Goal: Task Accomplishment & Management: Use online tool/utility

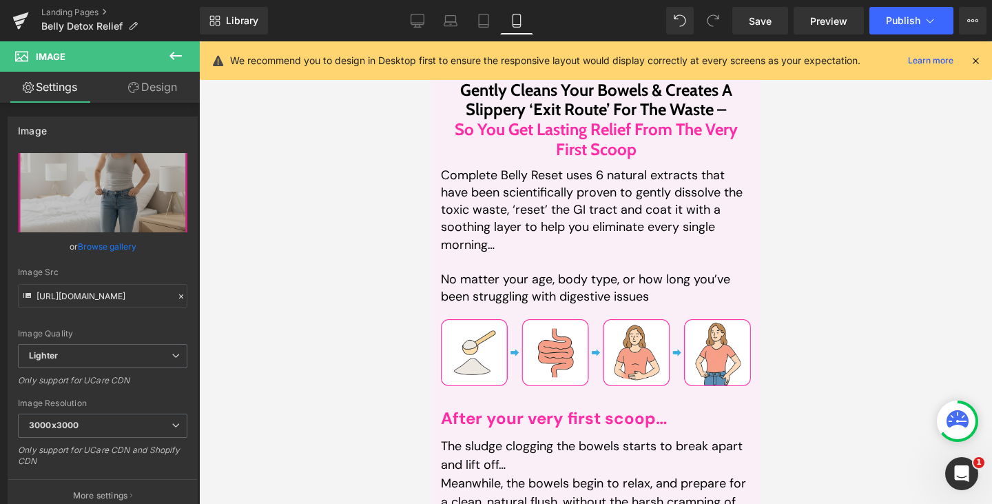
scroll to position [3680, 0]
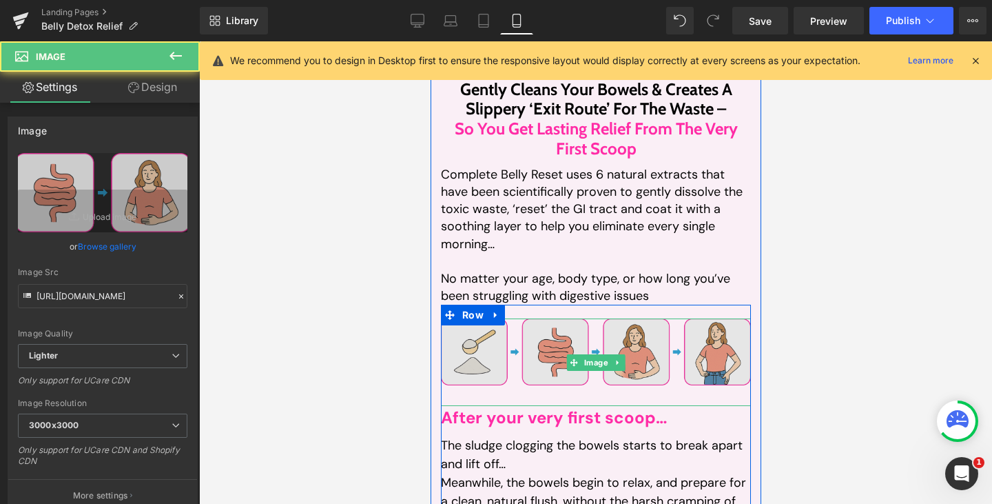
click at [589, 334] on img at bounding box center [595, 362] width 310 height 88
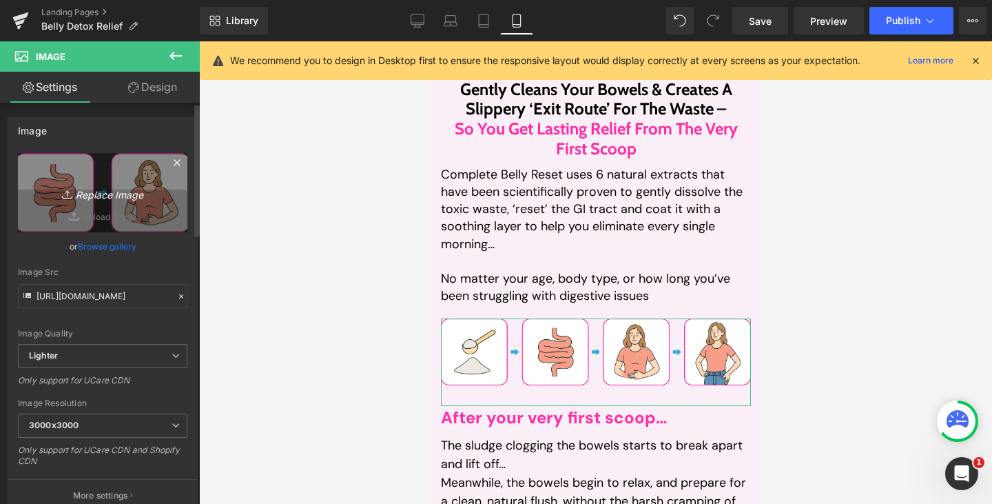
click at [92, 205] on link "Replace Image" at bounding box center [103, 192] width 170 height 79
type input "C:\fakepath\Frame 1000003198.png"
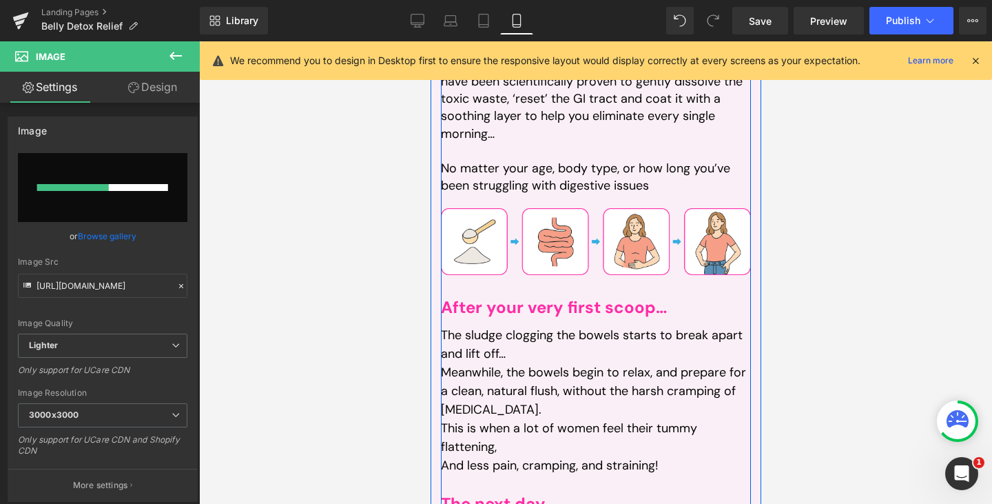
scroll to position [3791, 0]
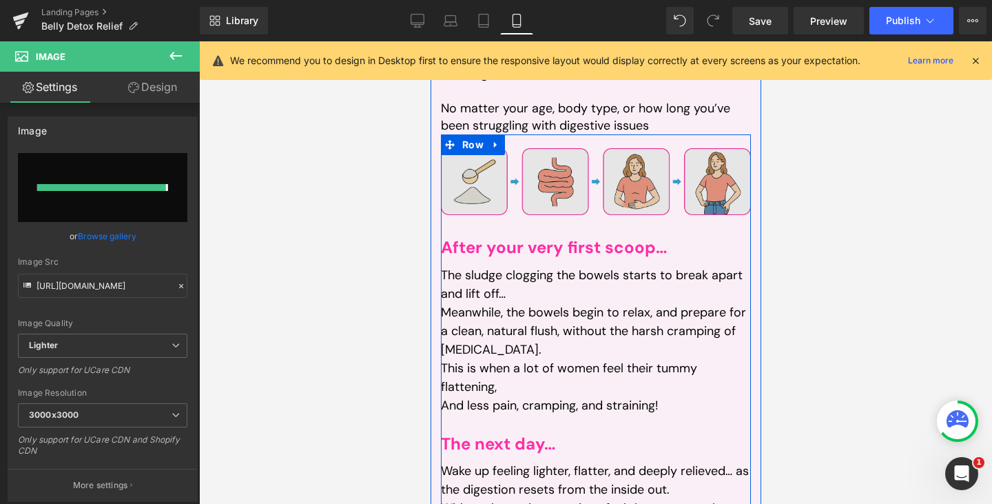
type input "[URL][DOMAIN_NAME]"
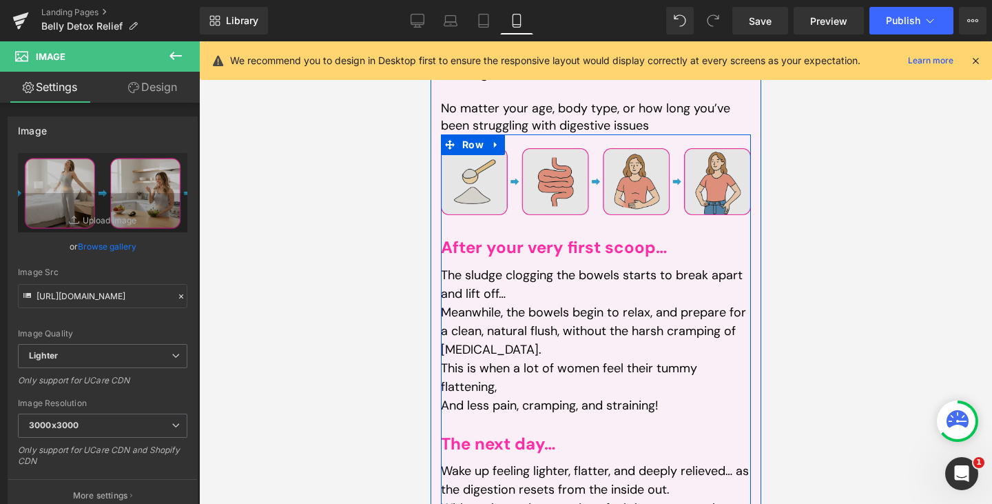
scroll to position [3849, 0]
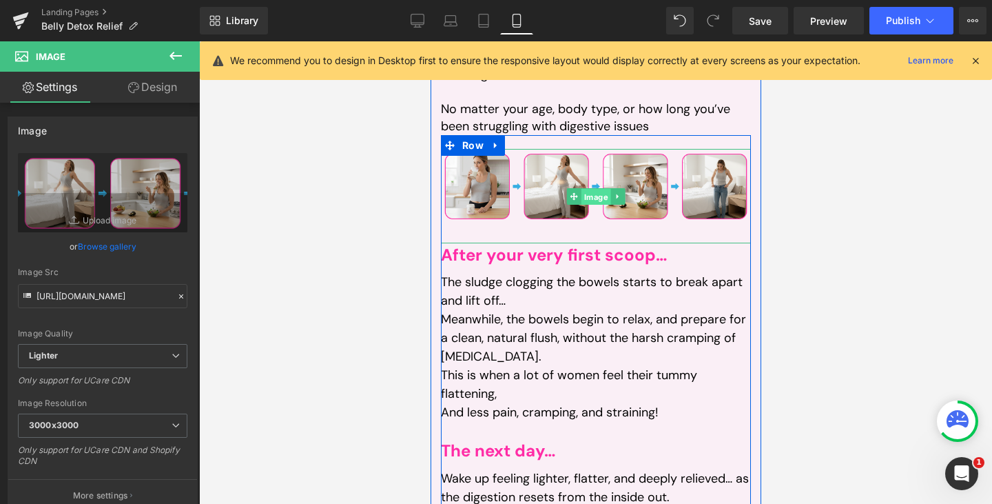
click at [587, 188] on span "Image" at bounding box center [596, 196] width 30 height 17
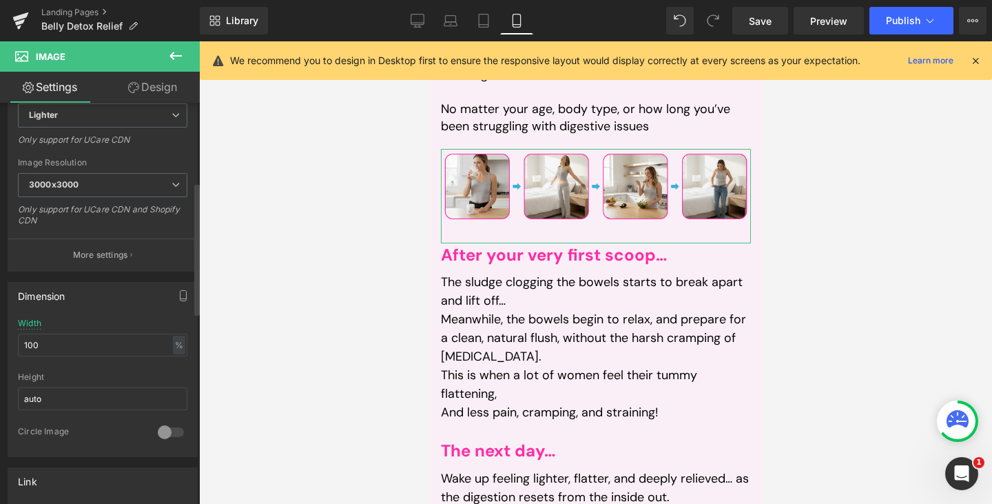
scroll to position [241, 0]
click at [162, 79] on link "Design" at bounding box center [153, 87] width 100 height 31
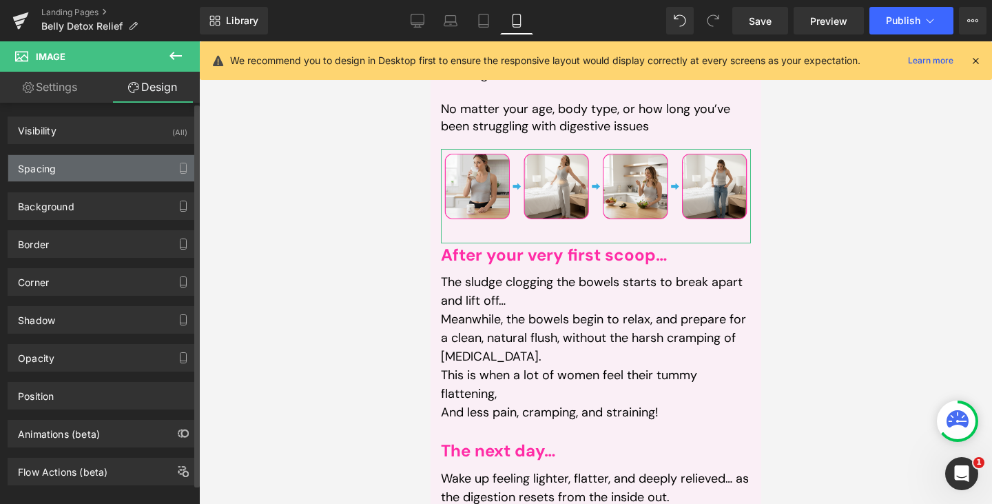
type input "0"
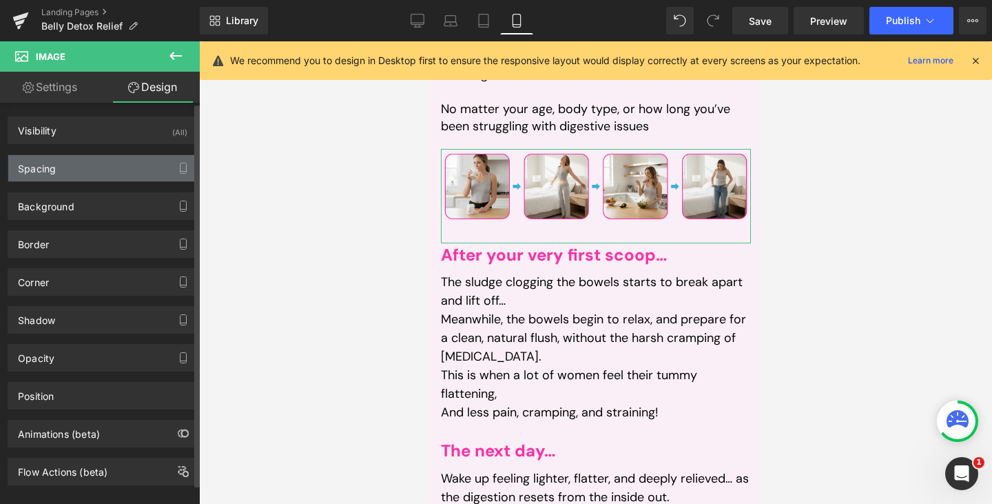
type input "0"
type input "30"
type input "0"
click at [82, 157] on div "Spacing" at bounding box center [102, 168] width 189 height 26
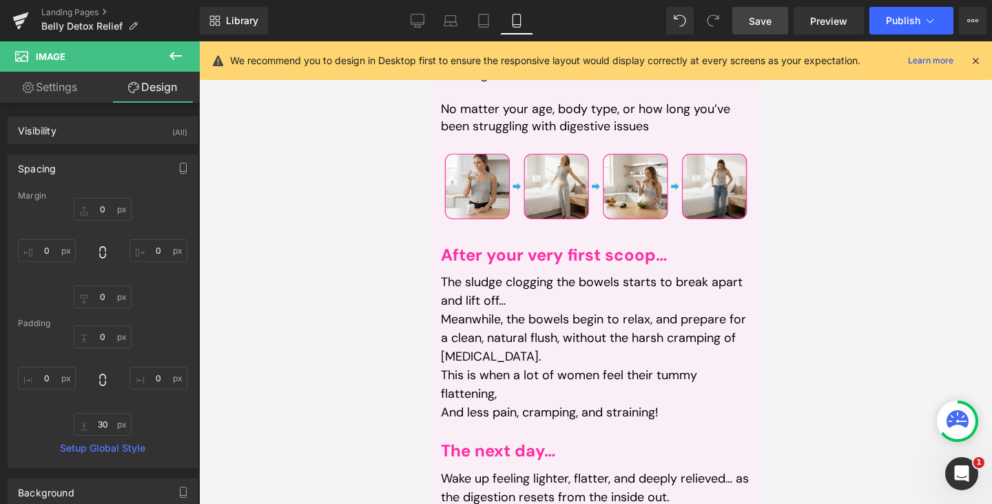
click at [762, 30] on link "Save" at bounding box center [761, 21] width 56 height 28
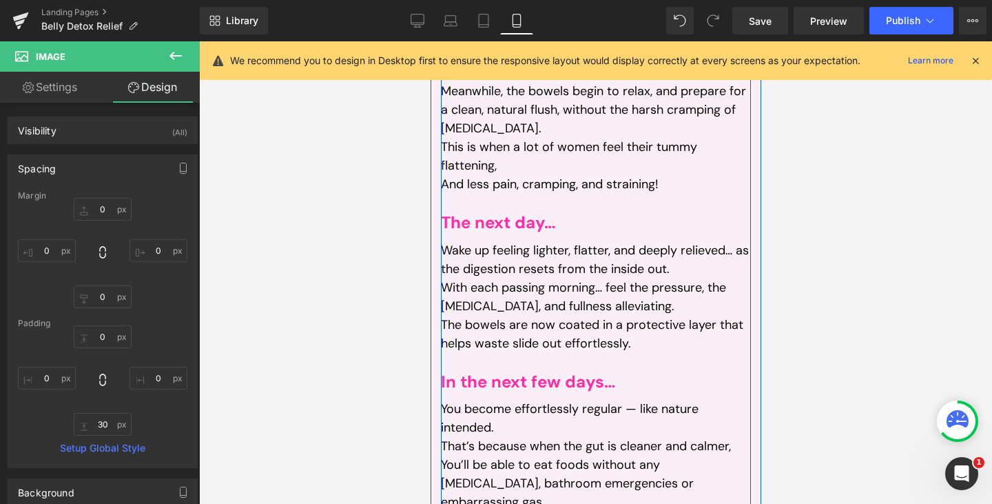
scroll to position [4078, 0]
